Goal: Entertainment & Leisure: Consume media (video, audio)

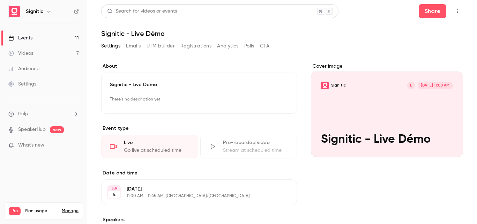
click at [31, 53] on div "Videos" at bounding box center [20, 53] width 25 height 7
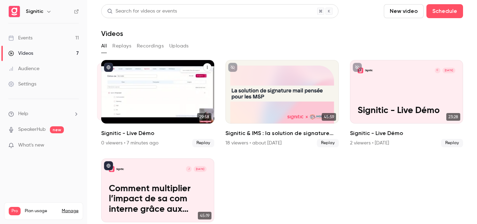
click at [151, 86] on div "Signitic L [DATE] Signitic - Live Démo" at bounding box center [157, 91] width 113 height 63
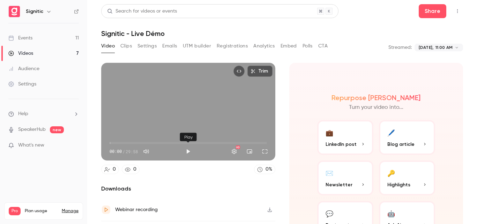
click at [189, 150] on button "Play" at bounding box center [188, 151] width 14 height 14
click at [189, 150] on button "Pause" at bounding box center [188, 151] width 14 height 14
click at [189, 150] on button "Play" at bounding box center [188, 151] width 14 height 14
click at [189, 150] on button "Pause" at bounding box center [188, 151] width 14 height 14
type input "****"
